Goal: Information Seeking & Learning: Learn about a topic

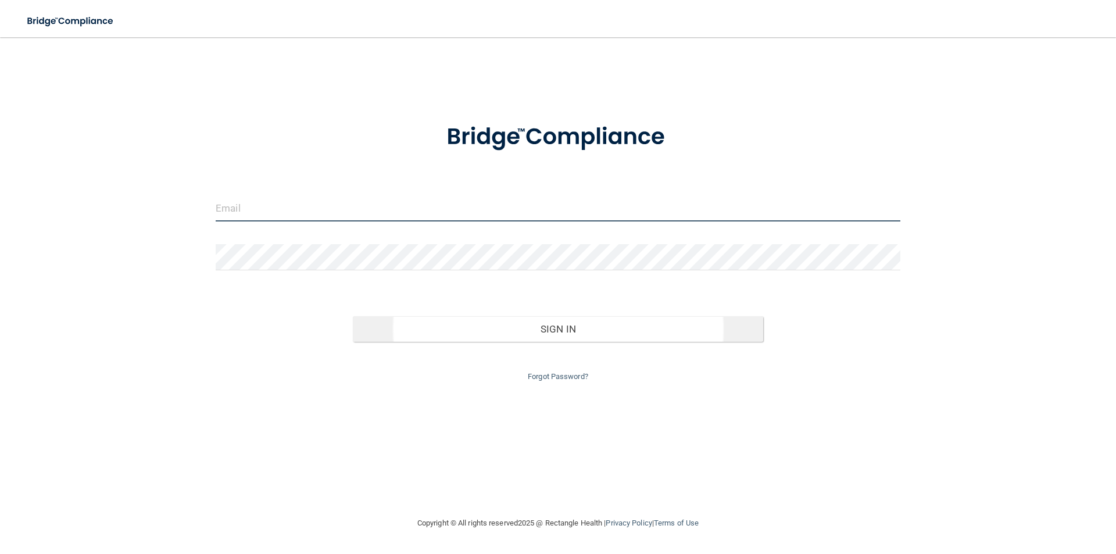
type input "[PERSON_NAME][EMAIL_ADDRESS][DOMAIN_NAME]"
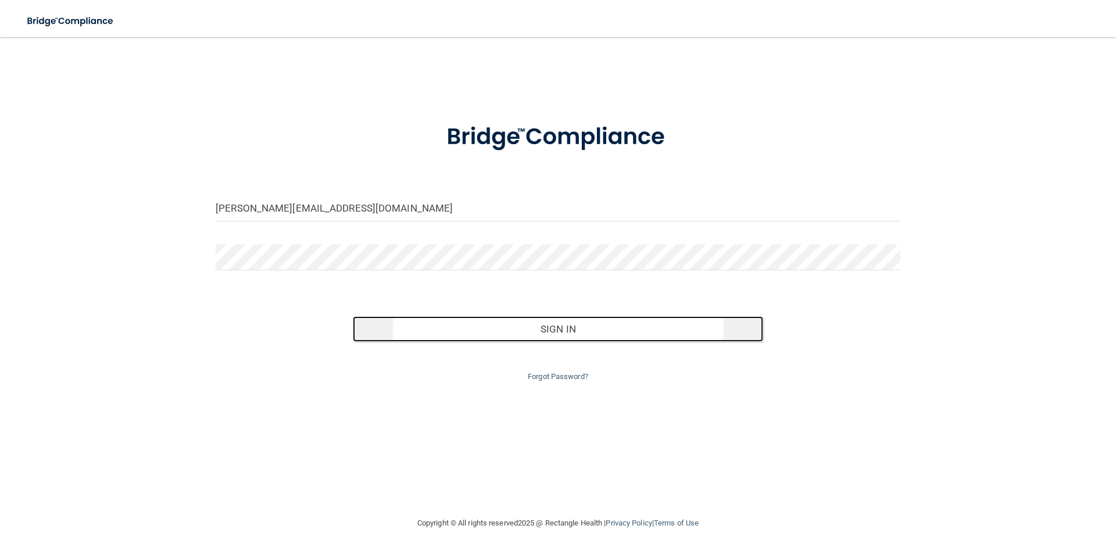
click at [523, 325] on button "Sign In" at bounding box center [558, 329] width 411 height 26
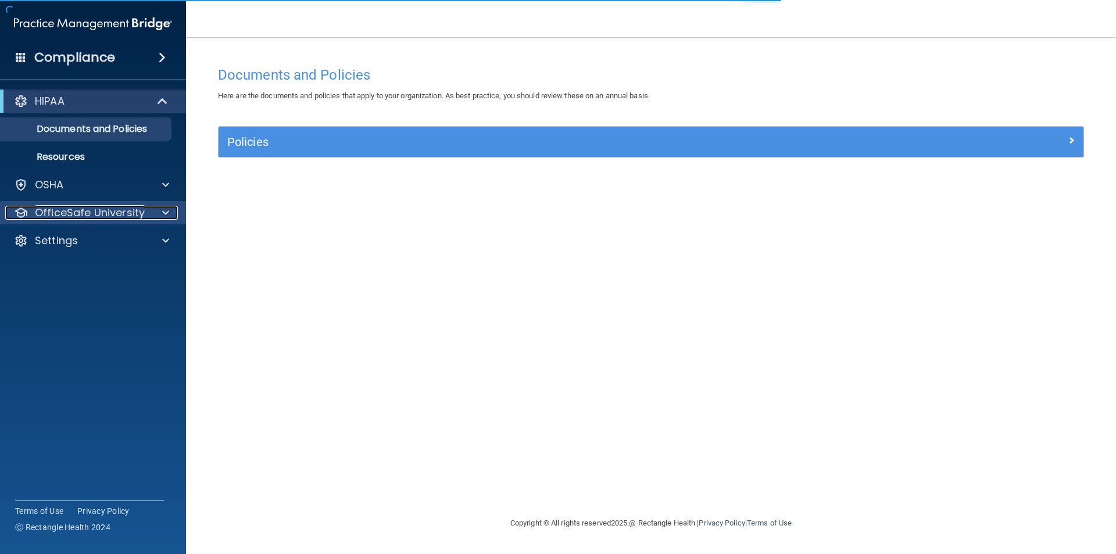
click at [156, 212] on div at bounding box center [163, 213] width 29 height 14
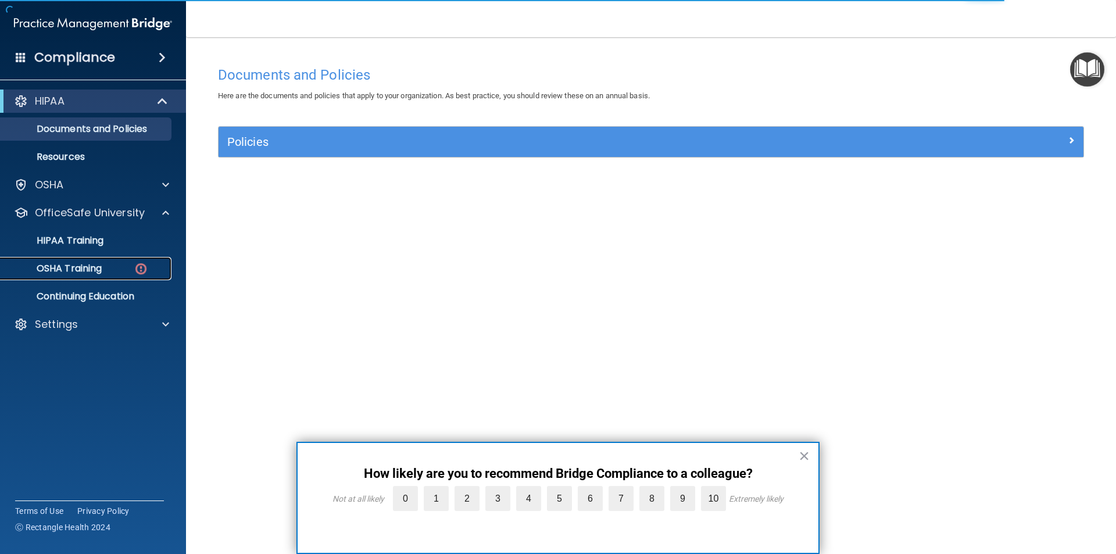
click at [99, 271] on p "OSHA Training" at bounding box center [55, 269] width 94 height 12
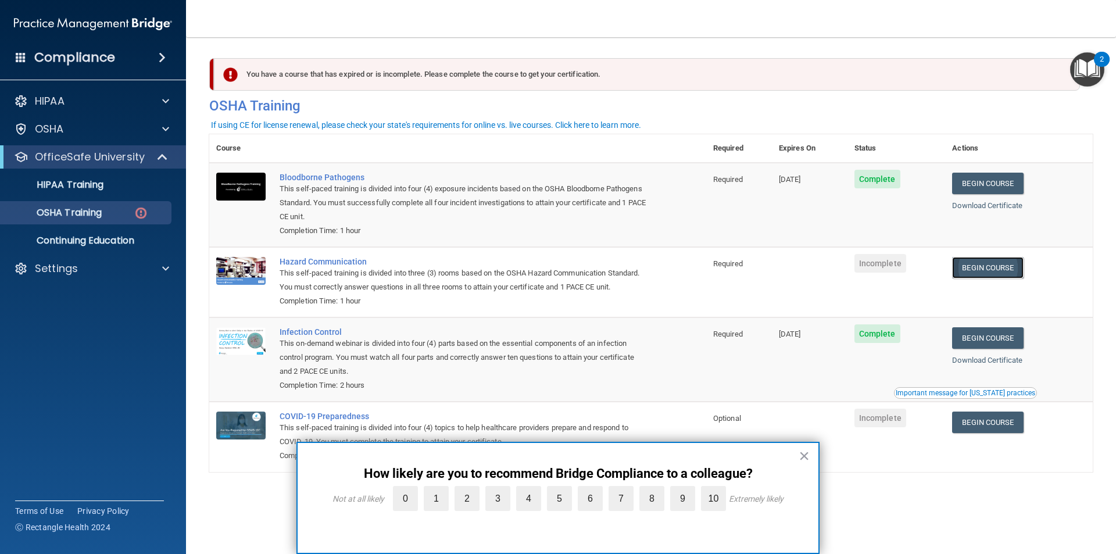
click at [1002, 273] on link "Begin Course" at bounding box center [987, 268] width 71 height 22
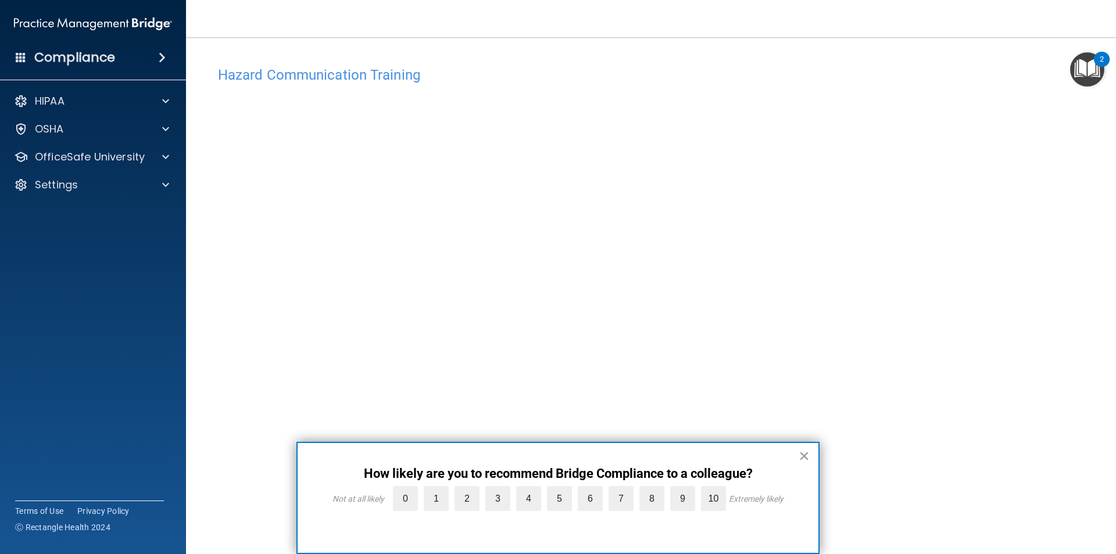
click at [803, 455] on button "×" at bounding box center [804, 455] width 11 height 19
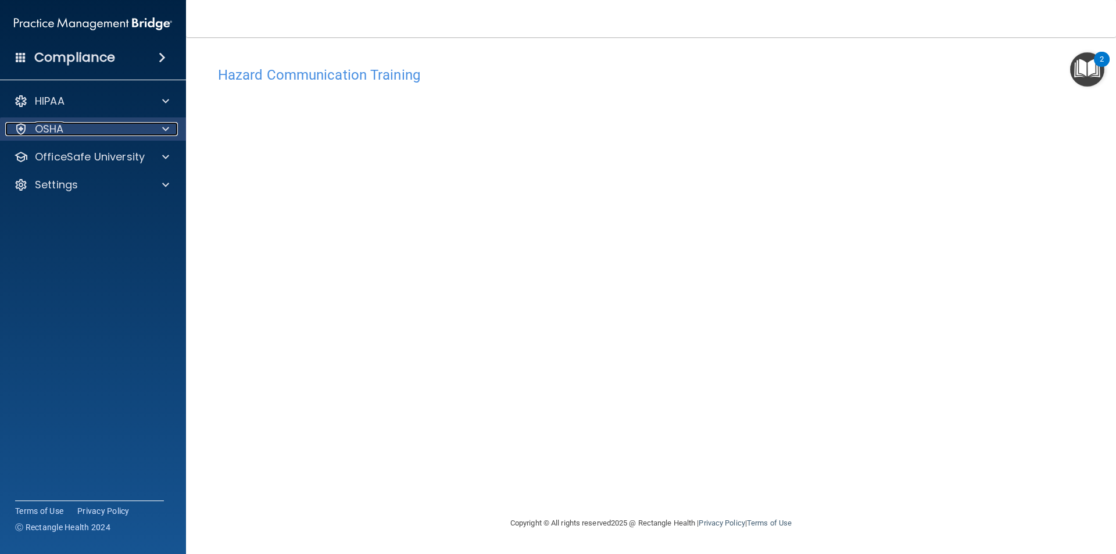
click at [164, 124] on span at bounding box center [165, 129] width 7 height 14
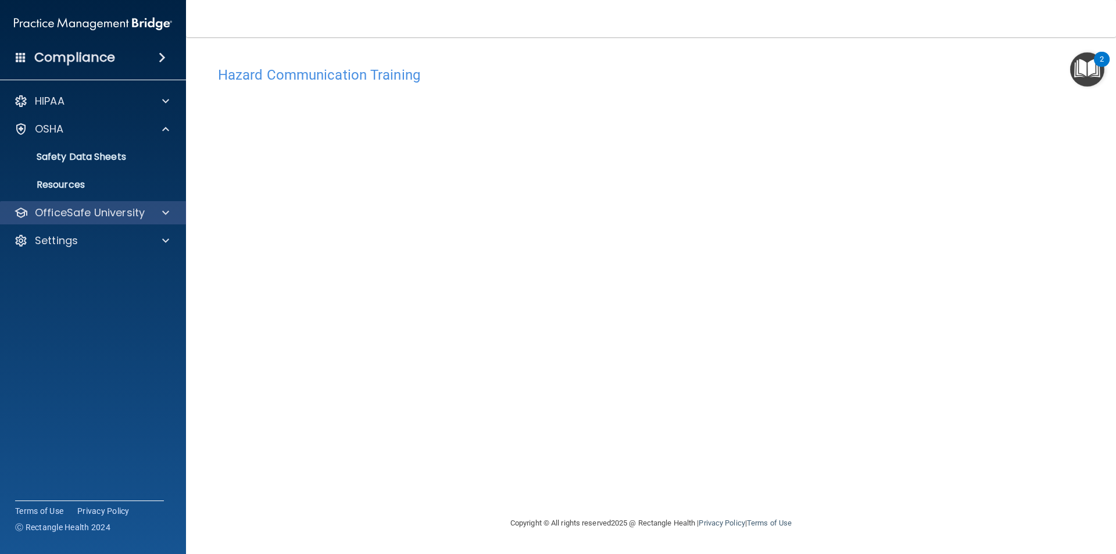
click at [168, 205] on div "OfficeSafe University" at bounding box center [93, 212] width 187 height 23
click at [166, 212] on span at bounding box center [165, 213] width 7 height 14
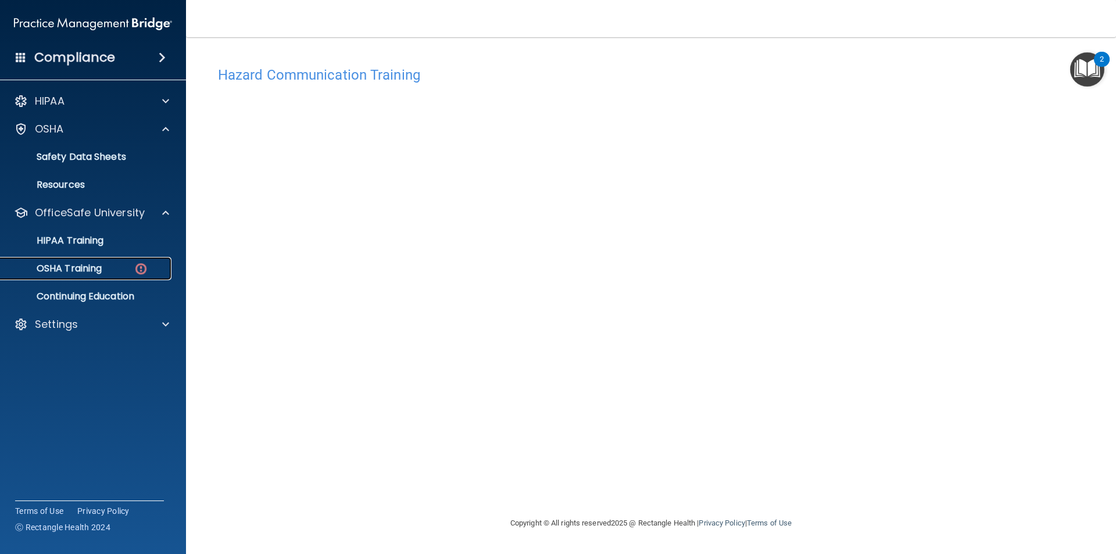
click at [93, 266] on p "OSHA Training" at bounding box center [55, 269] width 94 height 12
